Goal: Information Seeking & Learning: Learn about a topic

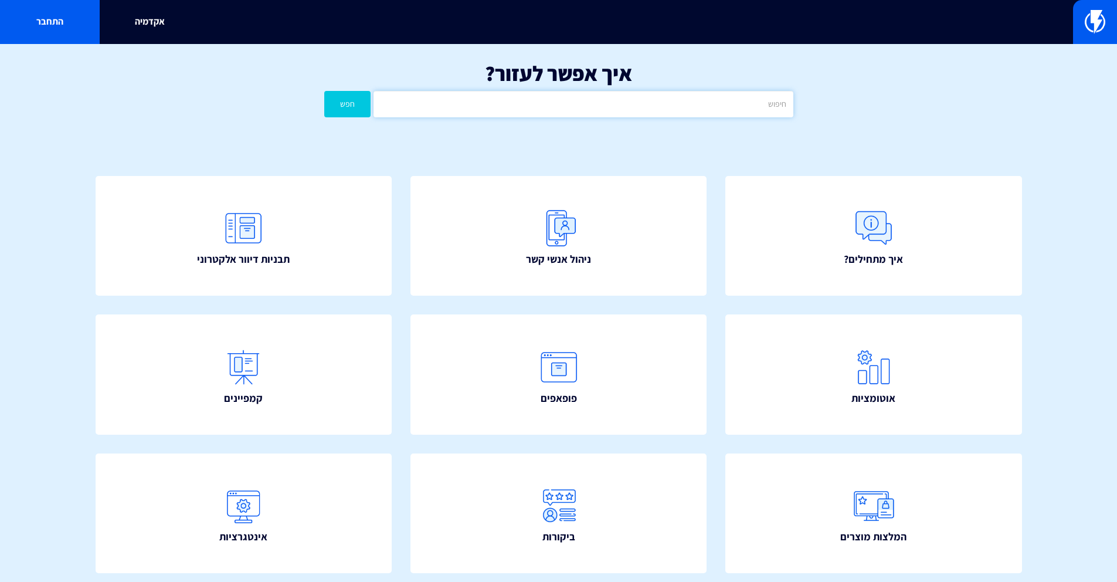
click at [574, 97] on input "text" at bounding box center [583, 104] width 419 height 26
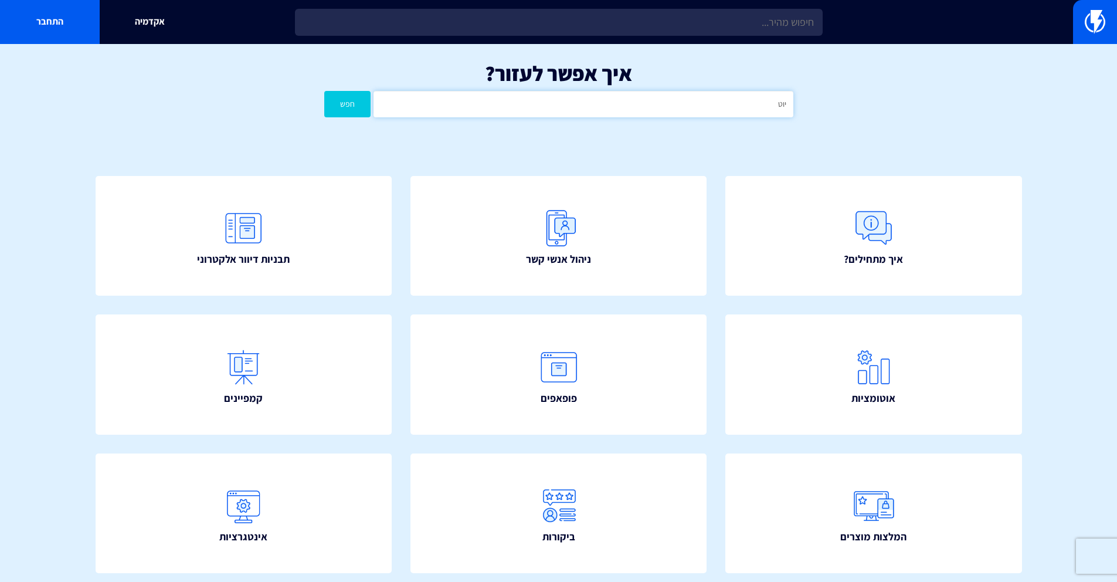
type input "יוטפו"
click at [324, 91] on button "חפש" at bounding box center [347, 104] width 47 height 26
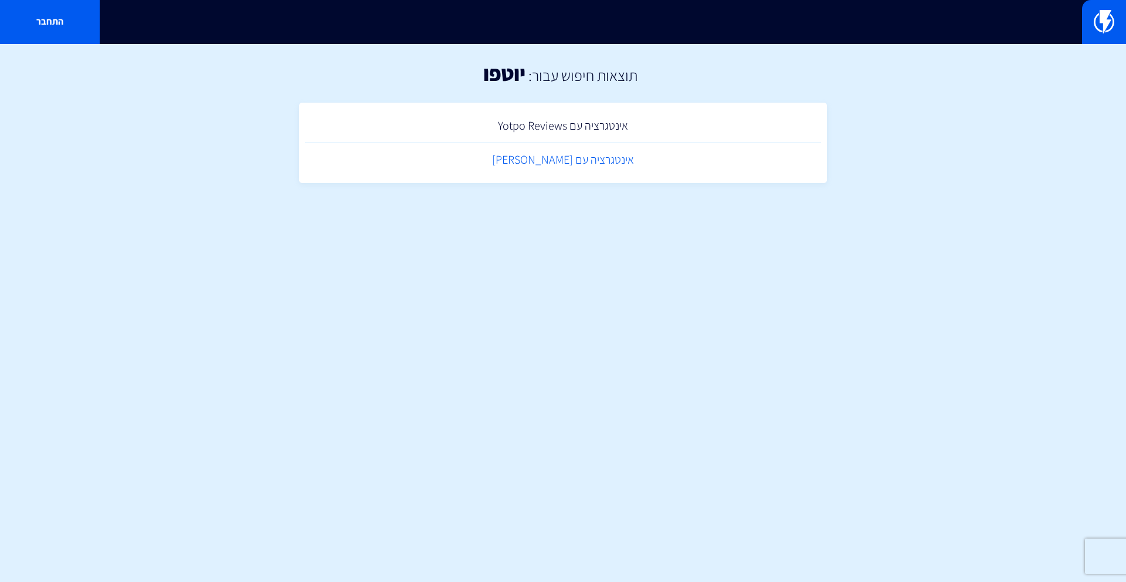
click at [538, 165] on link "אינטגרציה עם [PERSON_NAME]" at bounding box center [563, 160] width 516 height 35
